Goal: Transaction & Acquisition: Purchase product/service

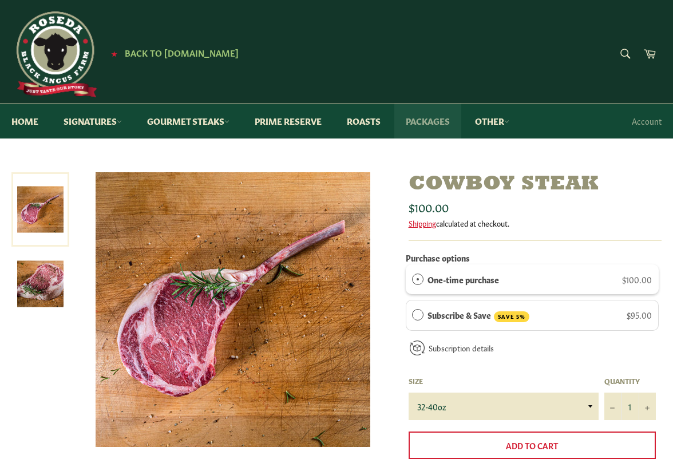
click at [437, 122] on link "Packages" at bounding box center [427, 121] width 67 height 35
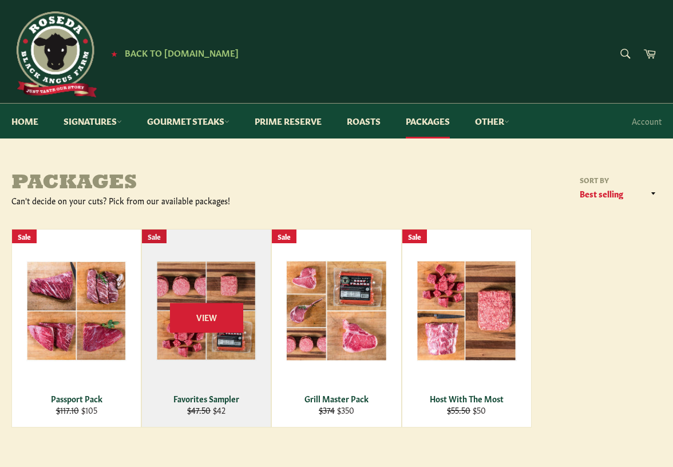
click at [187, 296] on div "View" at bounding box center [206, 329] width 129 height 198
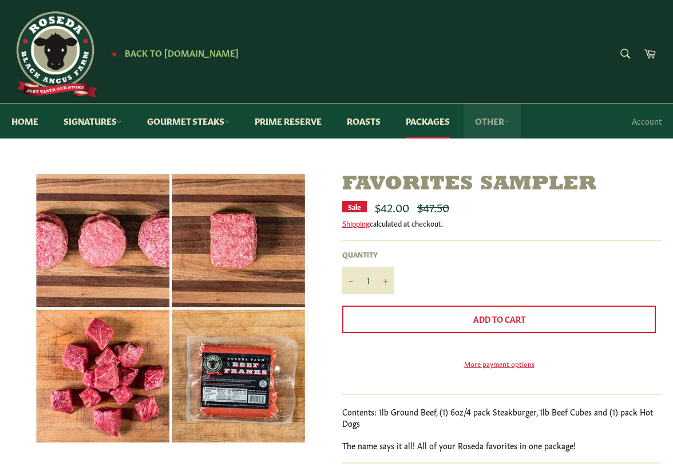
click at [501, 120] on link "Other" at bounding box center [492, 121] width 57 height 35
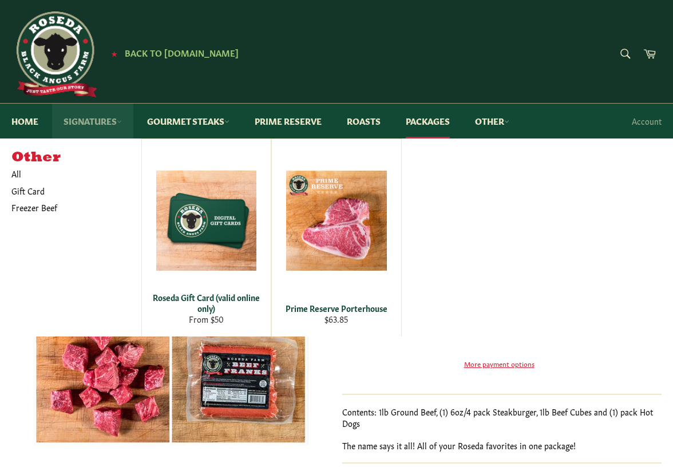
click at [96, 121] on link "Signatures" at bounding box center [92, 121] width 81 height 35
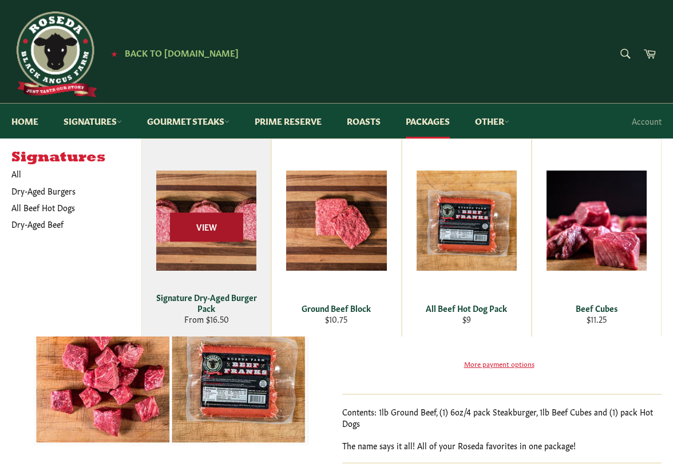
click at [215, 223] on span "View" at bounding box center [206, 227] width 73 height 29
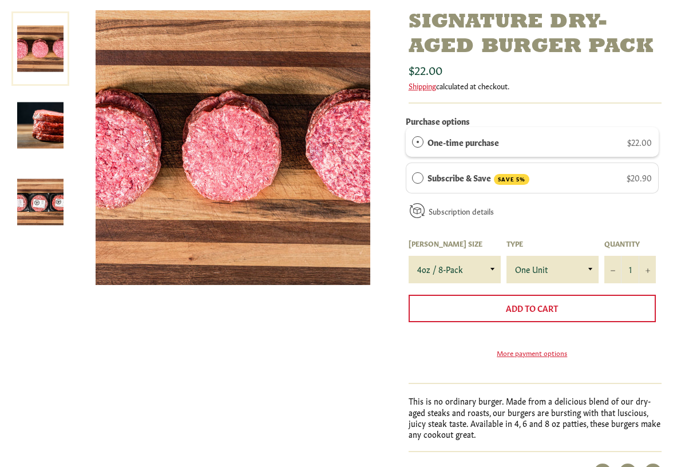
scroll to position [172, 0]
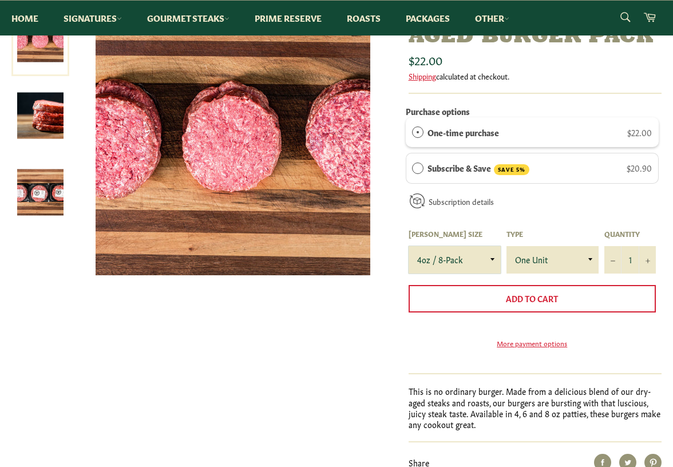
click at [493, 259] on select "4oz / 8-Pack 6oz / 4-Pack 8oz / 4-Pack" at bounding box center [455, 259] width 92 height 27
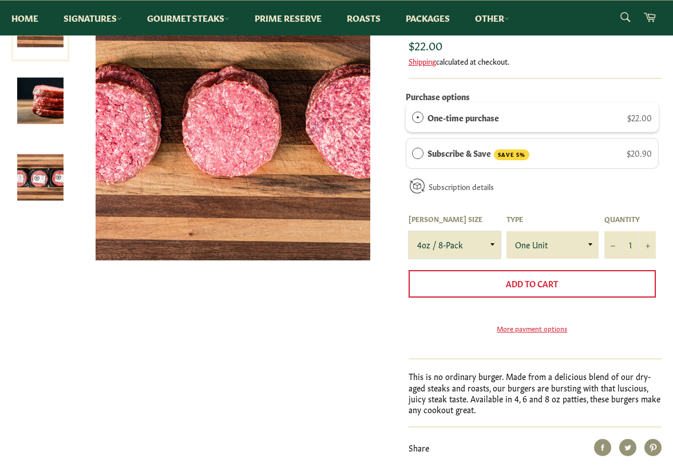
scroll to position [286, 0]
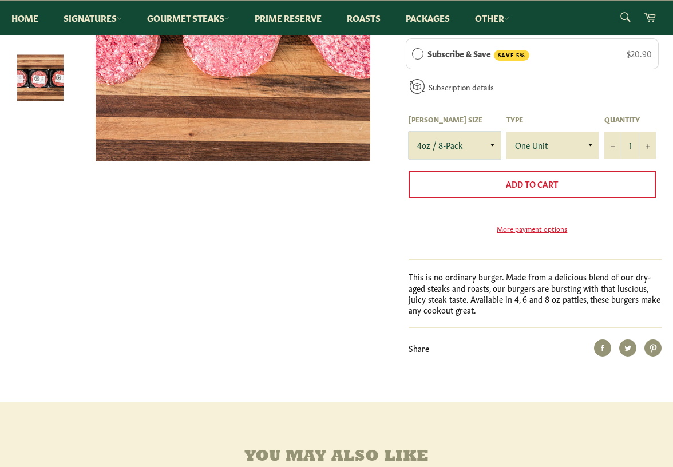
click at [491, 143] on select "4oz / 8-Pack 6oz / 4-Pack 8oz / 4-Pack" at bounding box center [455, 145] width 92 height 27
click at [409, 132] on select "4oz / 8-Pack 6oz / 4-Pack 8oz / 4-Pack" at bounding box center [455, 145] width 92 height 27
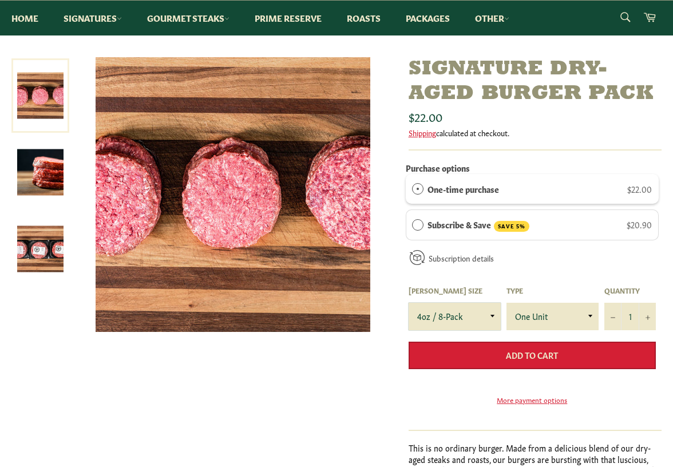
scroll to position [115, 0]
